Goal: Task Accomplishment & Management: Use online tool/utility

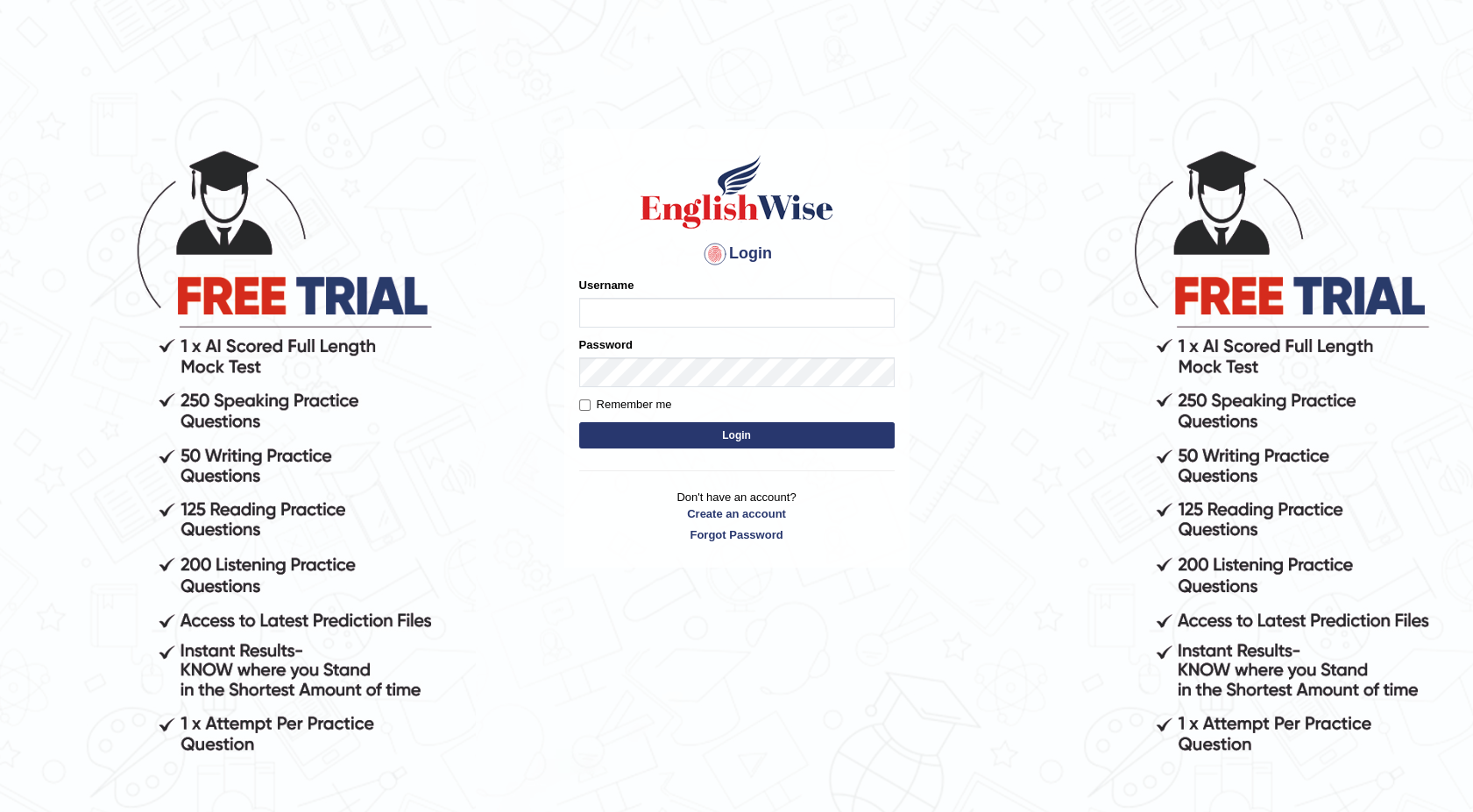
type input "maureen_parramatta"
click at [711, 444] on button "Login" at bounding box center [737, 435] width 315 height 27
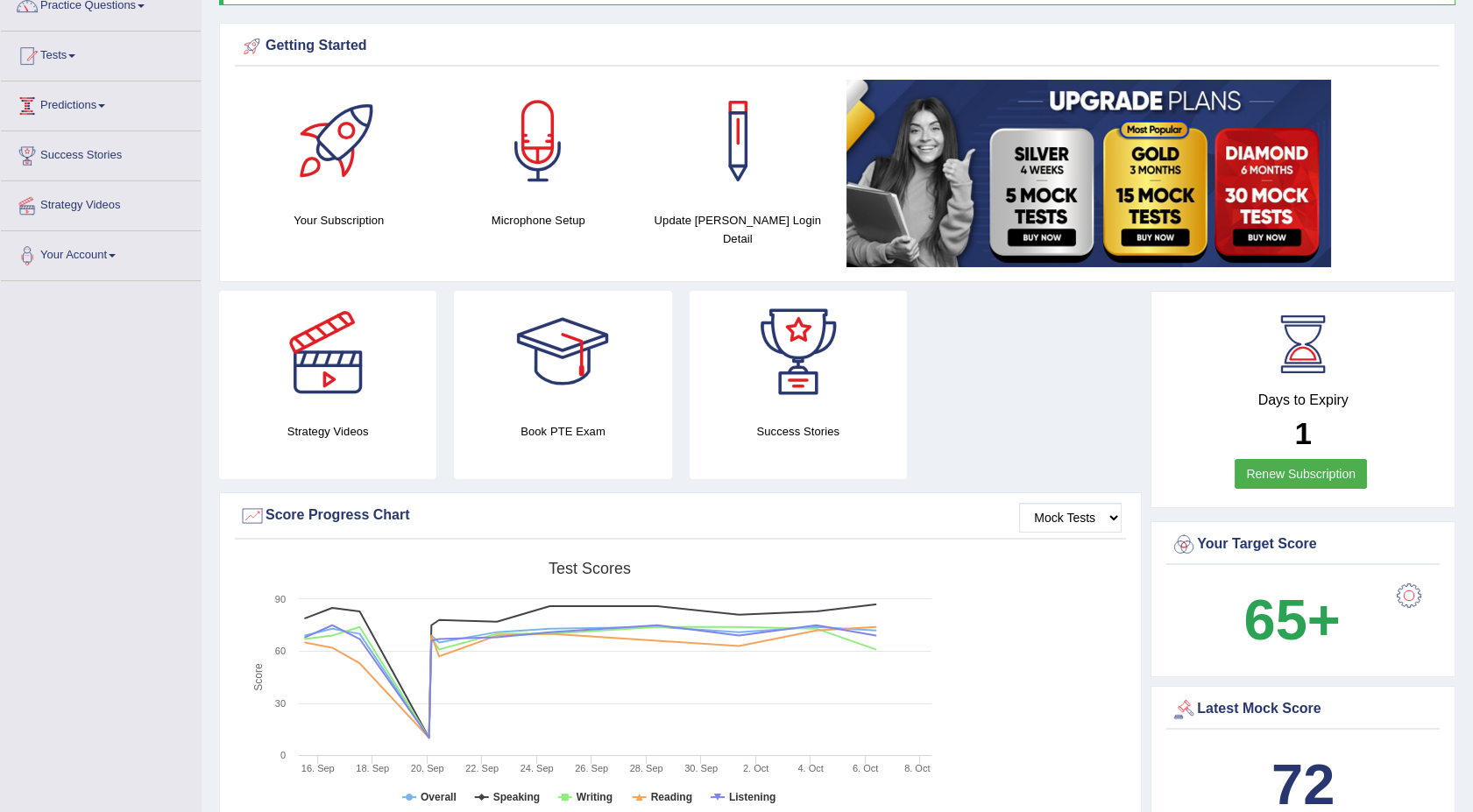
scroll to position [116, 0]
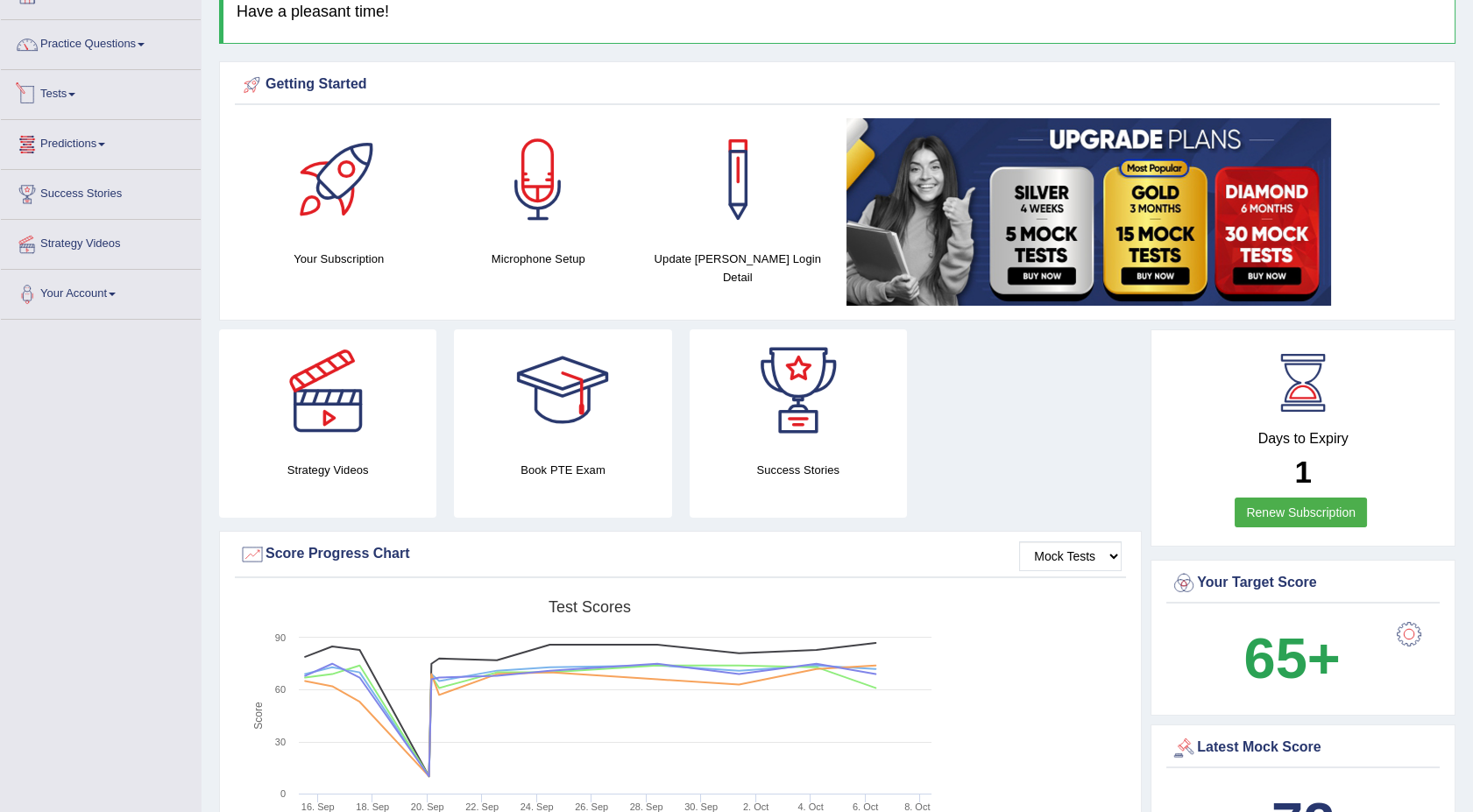
click at [74, 97] on link "Tests" at bounding box center [101, 92] width 200 height 44
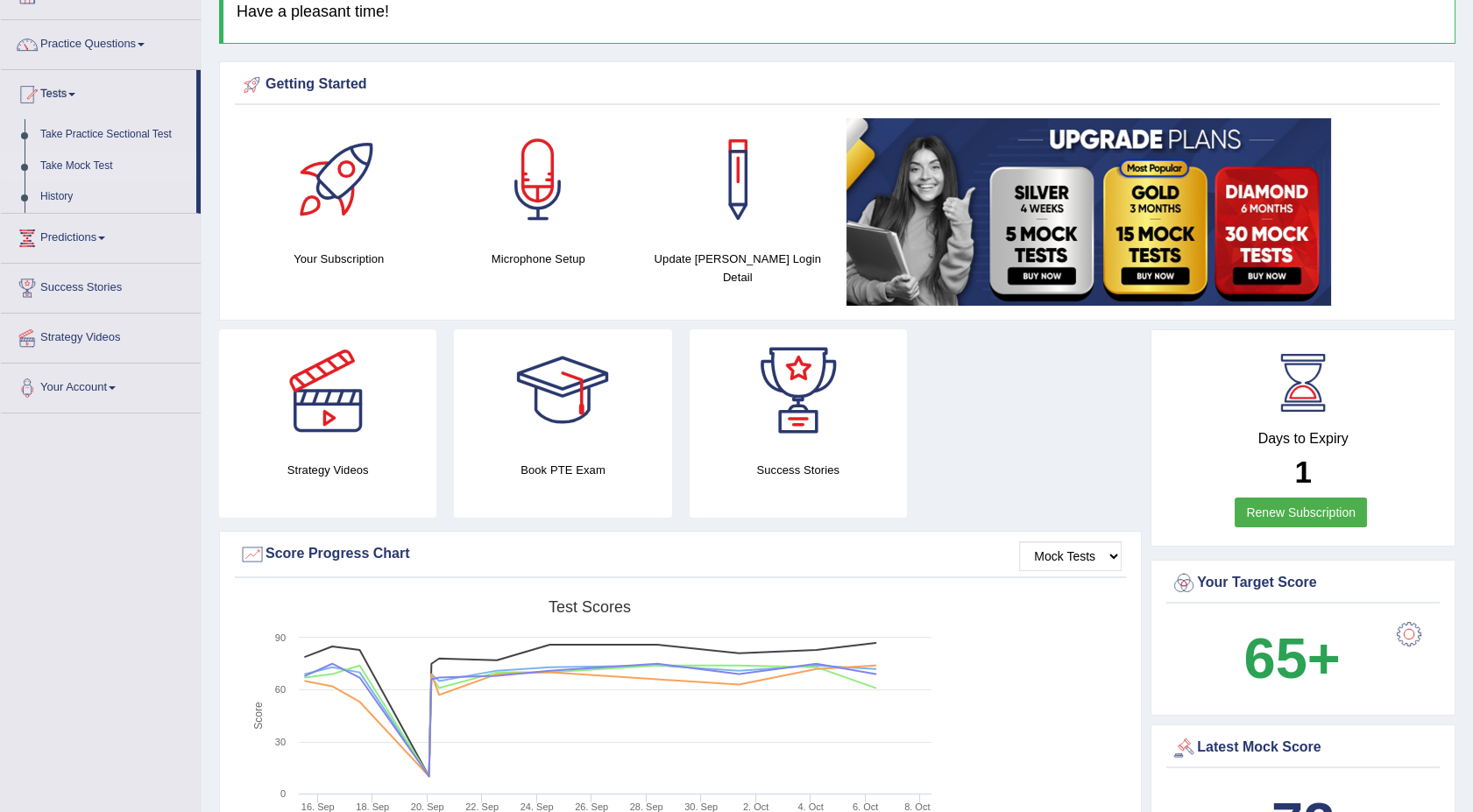
click at [67, 165] on link "Take Mock Test" at bounding box center [114, 166] width 164 height 31
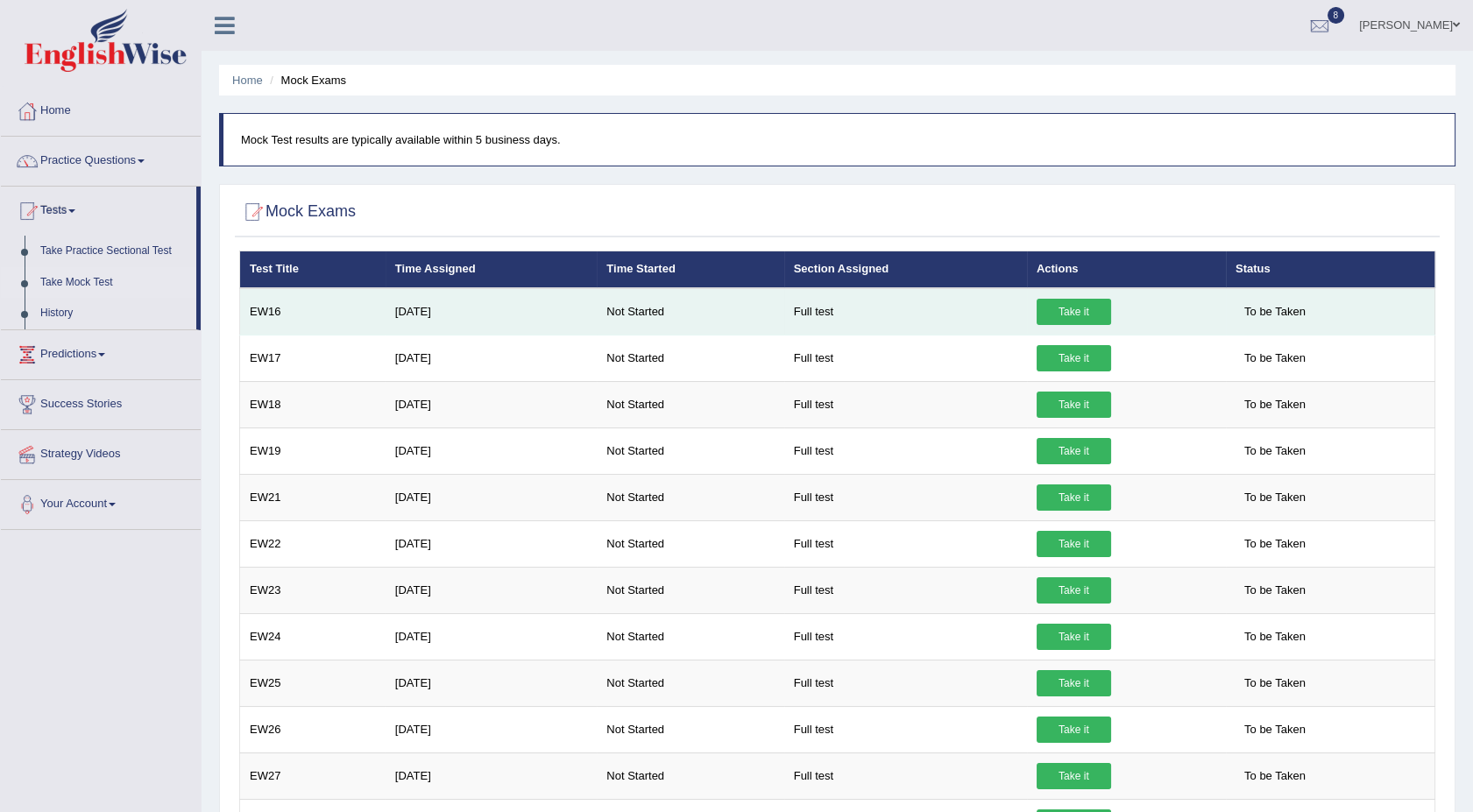
click at [1055, 308] on link "Take it" at bounding box center [1073, 312] width 74 height 27
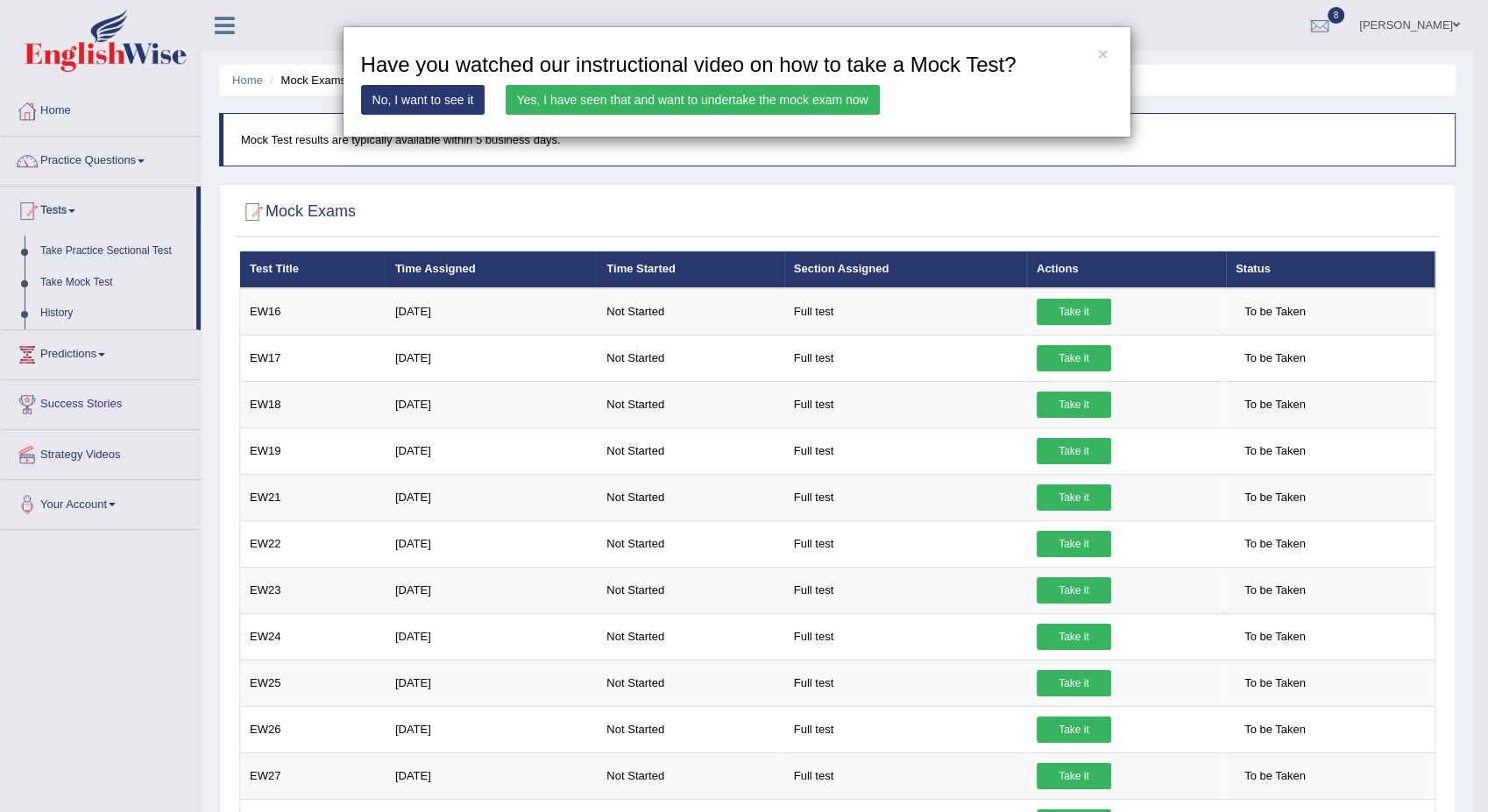
click at [769, 92] on link "Yes, I have seen that and want to undertake the mock exam now" at bounding box center [693, 100] width 374 height 30
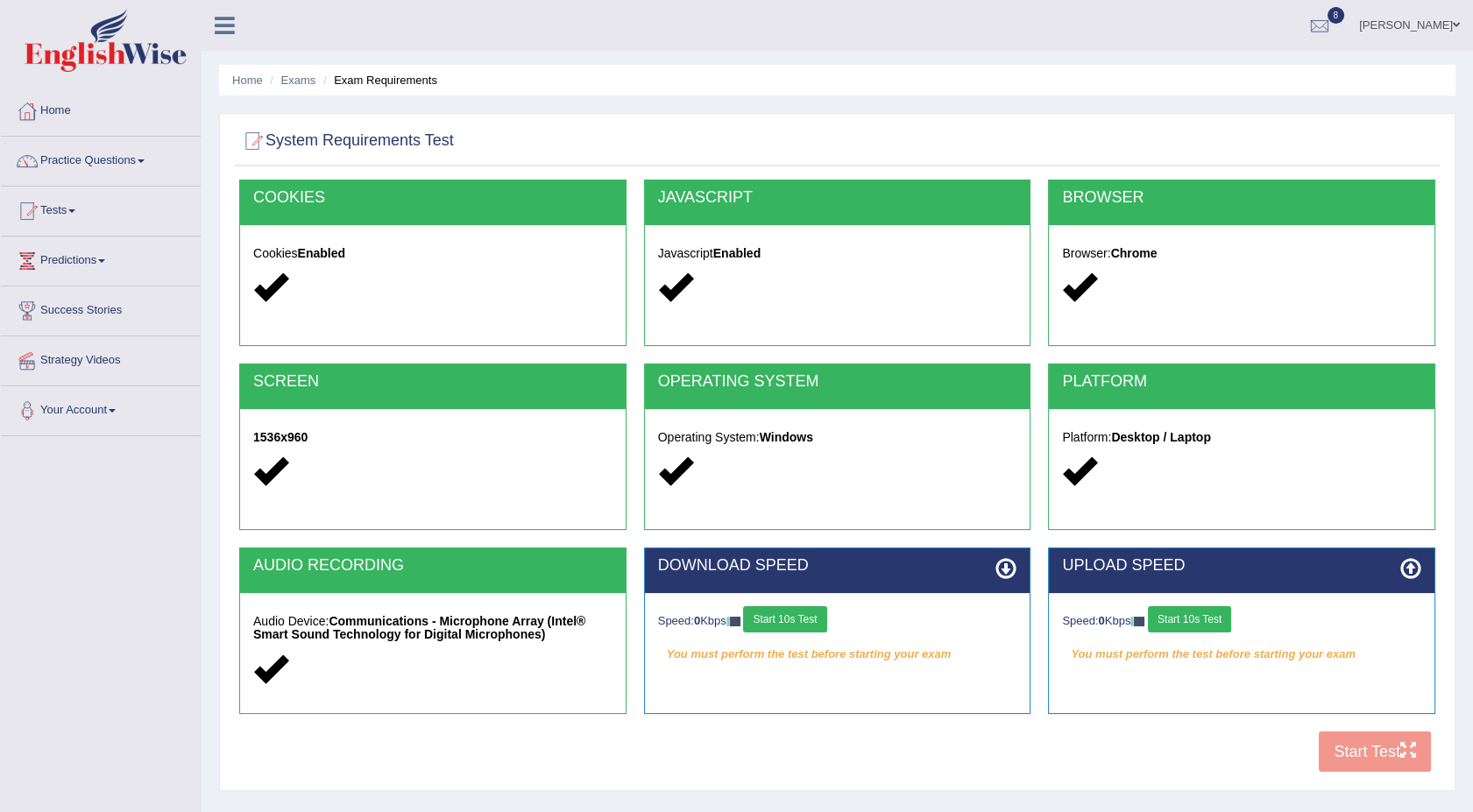
click at [806, 615] on button "Start 10s Test" at bounding box center [785, 619] width 83 height 27
click at [1186, 621] on button "Start 10s Test" at bounding box center [1189, 619] width 83 height 27
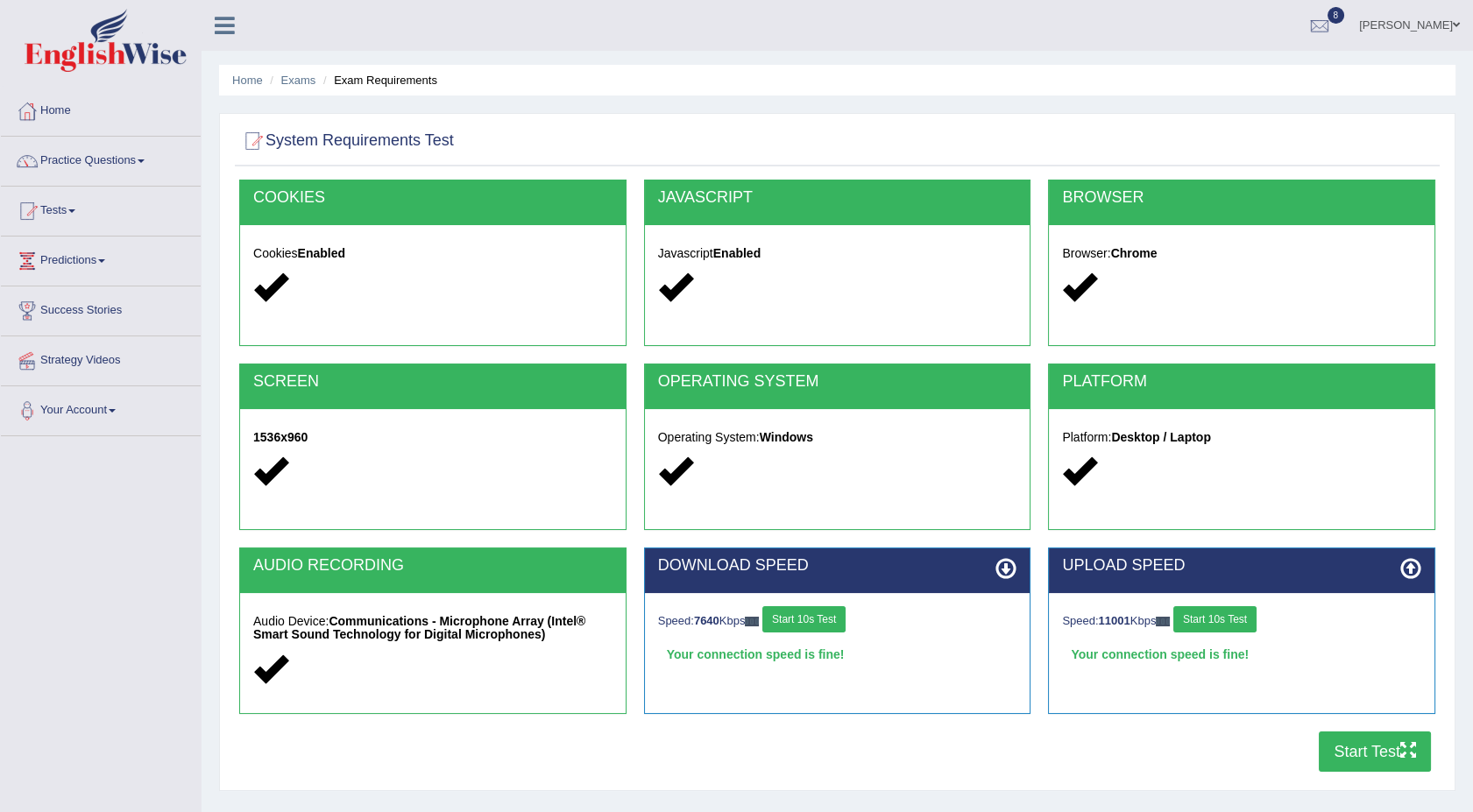
click at [1332, 765] on button "Start Test" at bounding box center [1375, 752] width 112 height 40
